Goal: Task Accomplishment & Management: Manage account settings

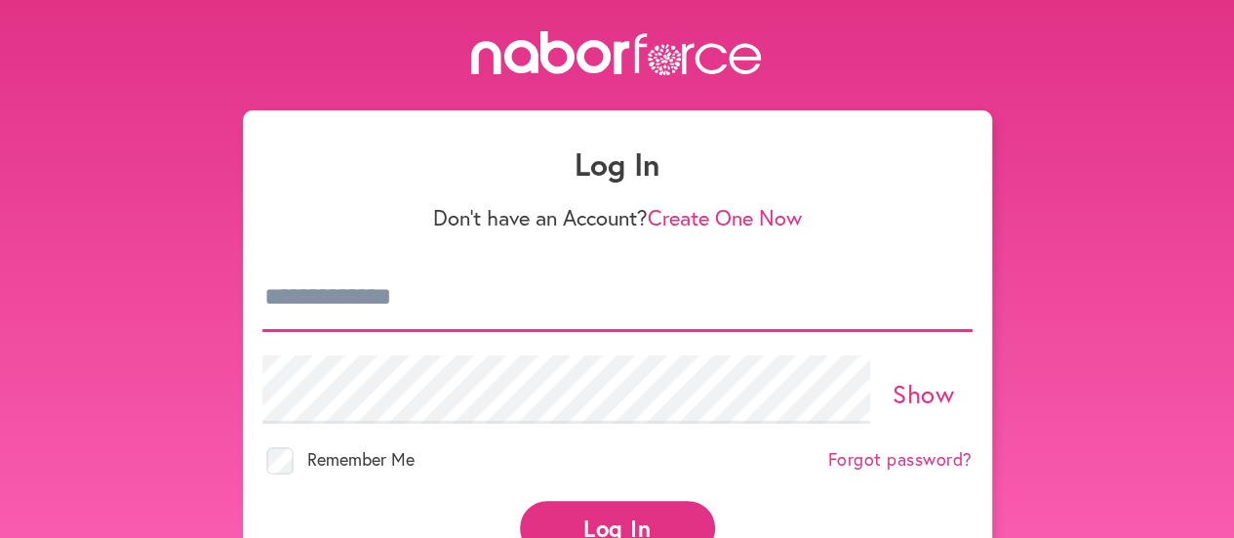
click at [648, 293] on input "email" at bounding box center [617, 297] width 710 height 68
type input "*"
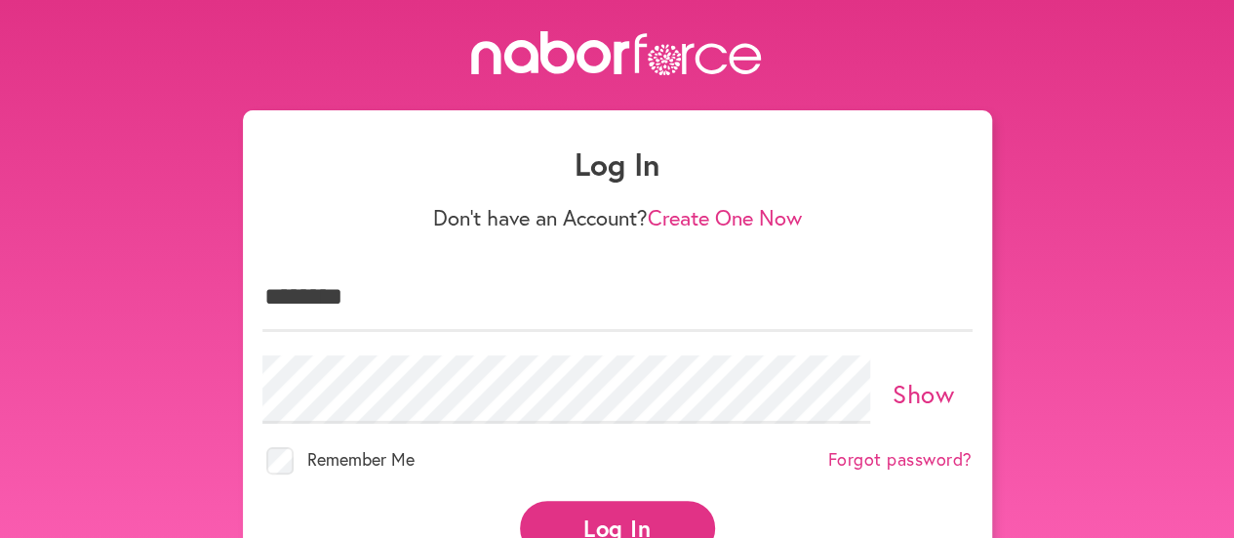
click at [623, 514] on button "Log In" at bounding box center [617, 527] width 195 height 54
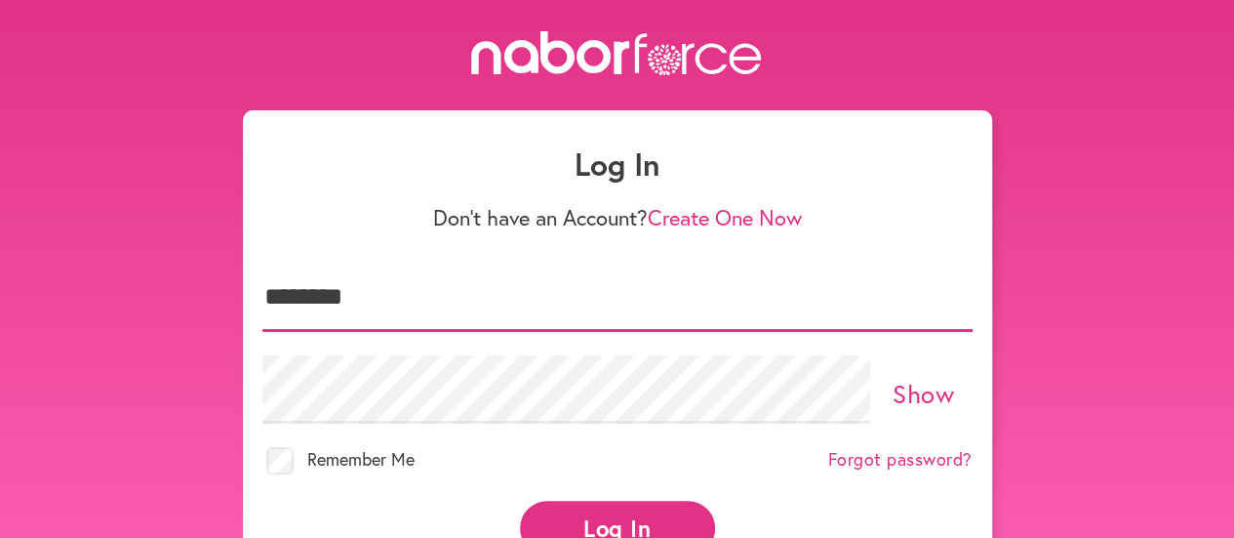
click at [495, 297] on input "********" at bounding box center [617, 297] width 710 height 68
type input "**********"
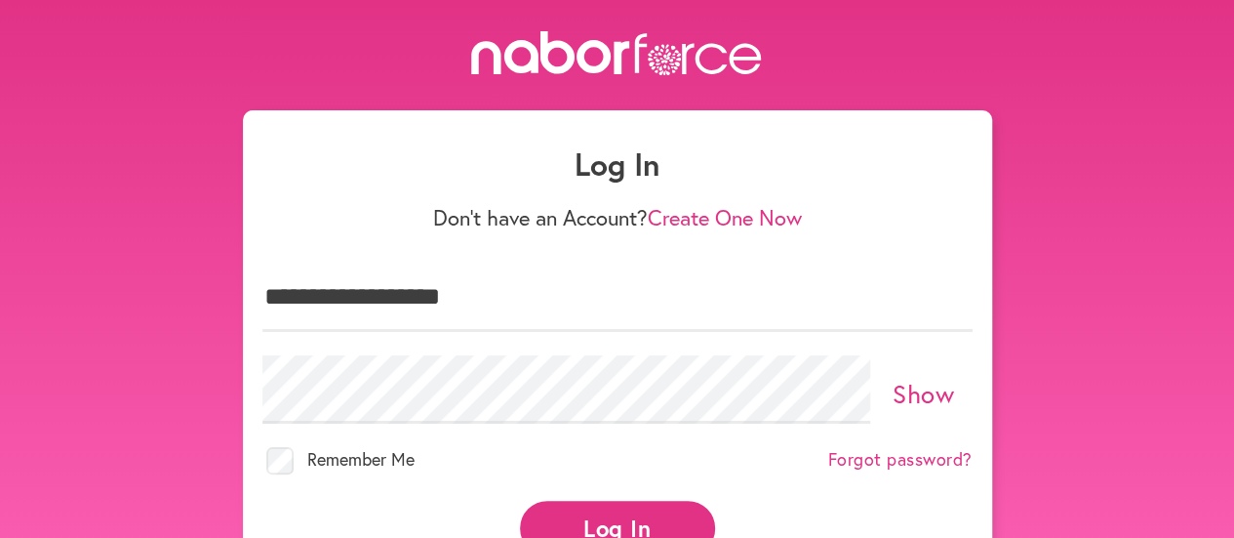
click at [587, 513] on button "Log In" at bounding box center [617, 527] width 195 height 54
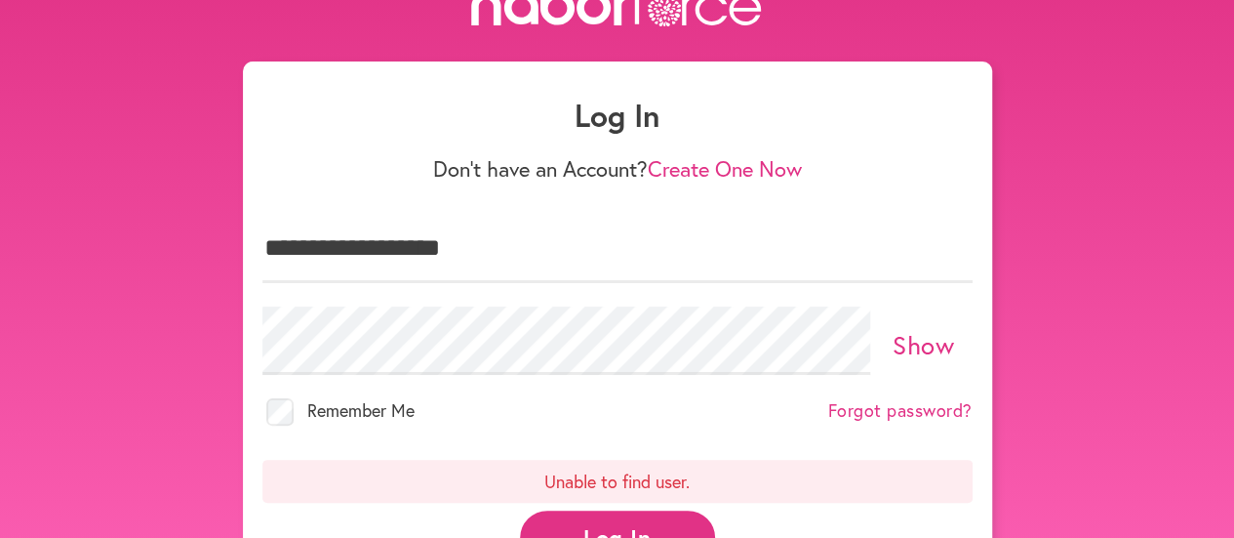
scroll to position [51, 0]
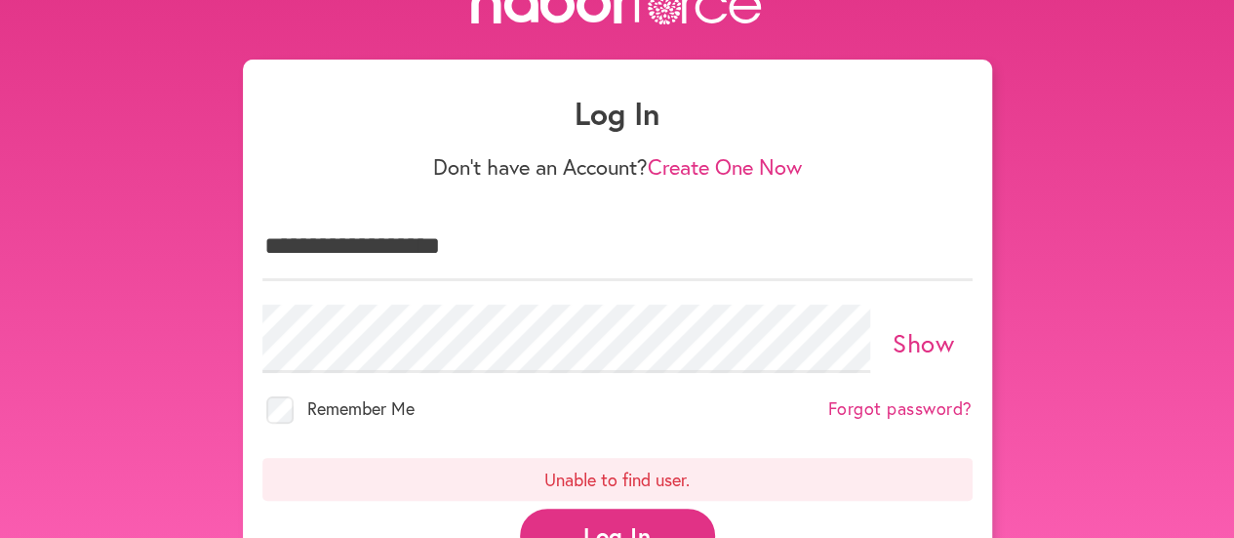
click at [893, 404] on link "Forgot password?" at bounding box center [900, 408] width 144 height 21
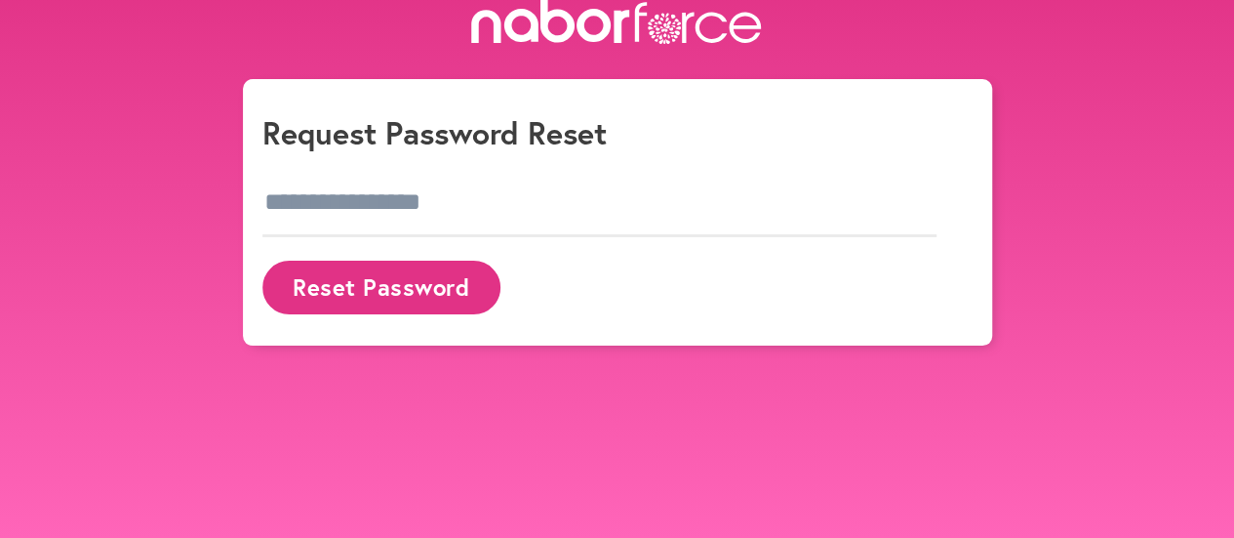
scroll to position [31, 0]
click at [521, 199] on input "email" at bounding box center [599, 203] width 675 height 68
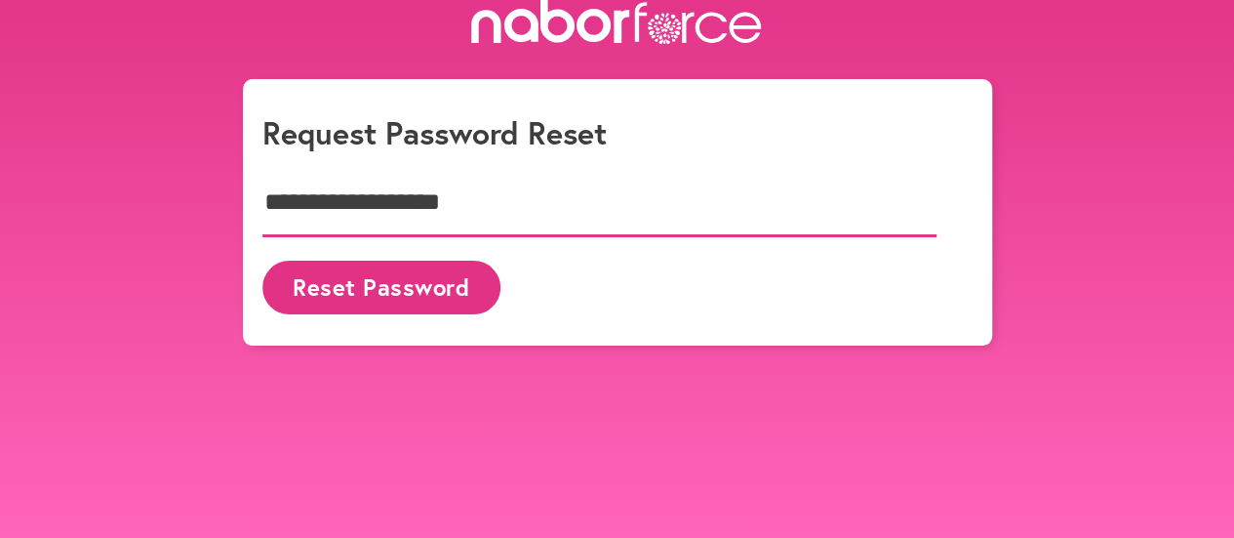
type input "**********"
click at [443, 282] on button "Reset Password" at bounding box center [381, 287] width 238 height 54
click at [418, 304] on button "Reset Password" at bounding box center [381, 287] width 238 height 54
click at [621, 28] on icon at bounding box center [623, 26] width 16 height 33
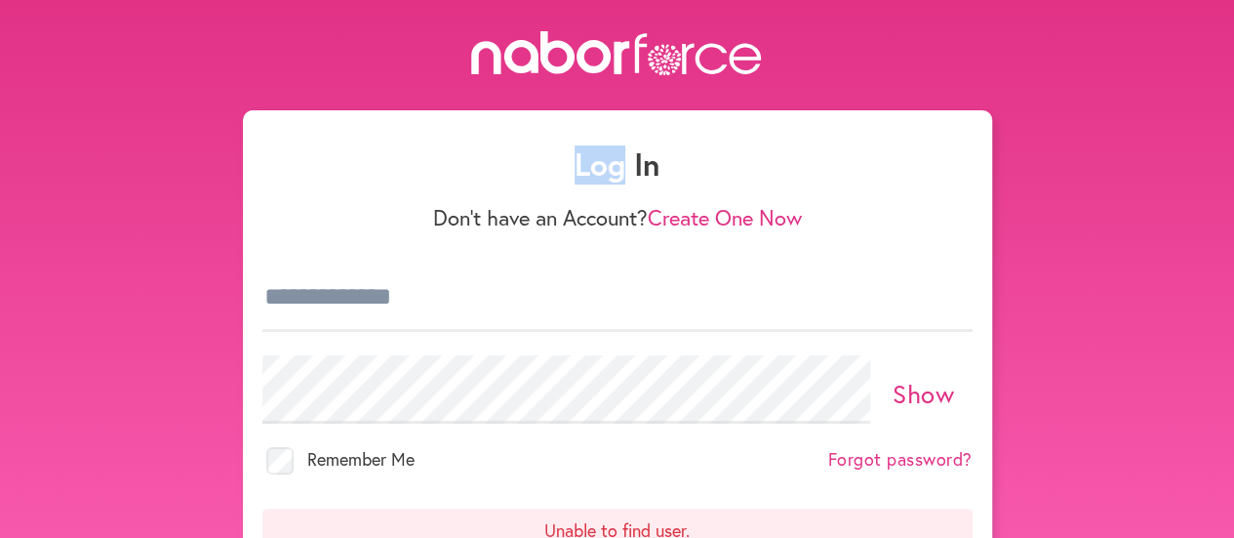
scroll to position [1, 0]
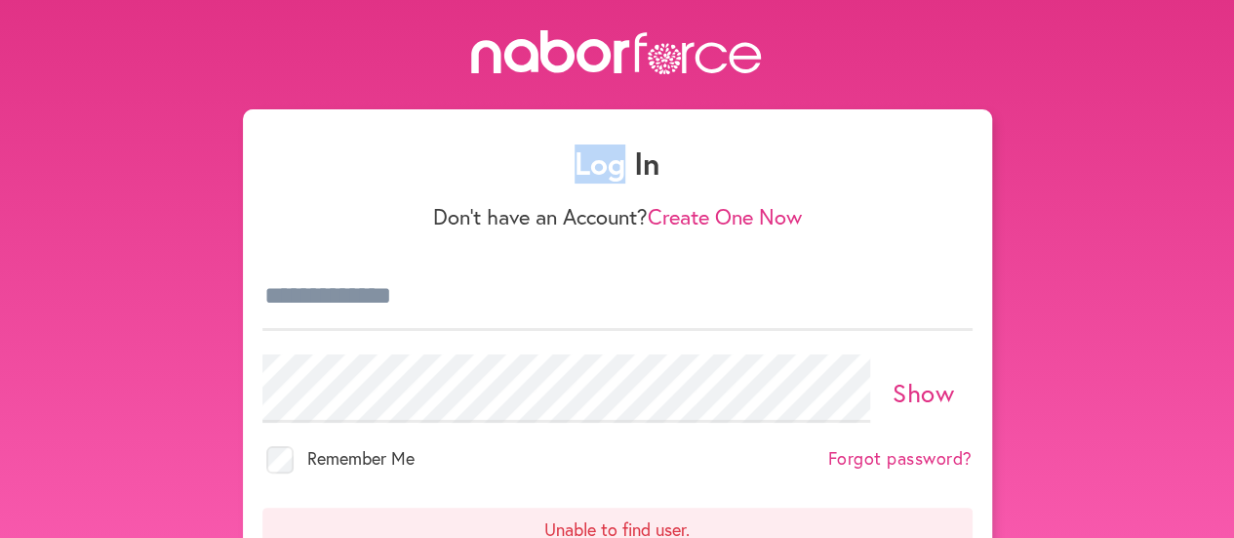
click at [650, 60] on icon at bounding box center [617, 52] width 293 height 44
click at [648, 54] on icon at bounding box center [617, 52] width 293 height 44
click at [563, 60] on icon at bounding box center [617, 52] width 293 height 44
